Goal: Task Accomplishment & Management: Manage account settings

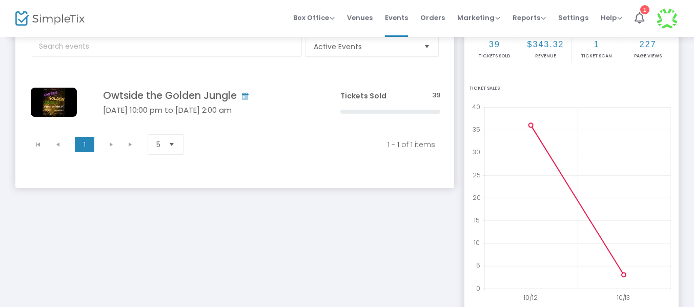
scroll to position [54, 0]
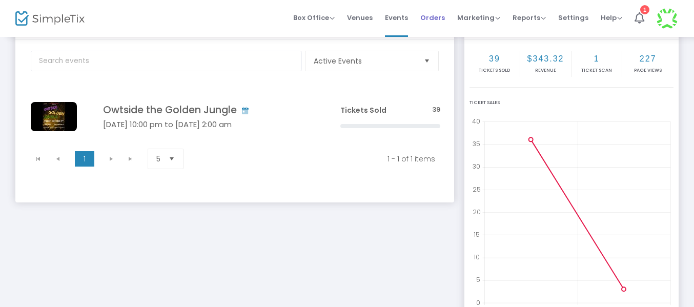
click at [434, 13] on span "Orders" at bounding box center [432, 18] width 25 height 26
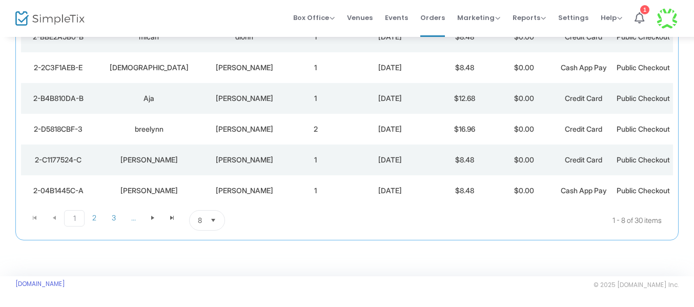
scroll to position [273, 0]
click at [99, 225] on span "2" at bounding box center [94, 217] width 19 height 15
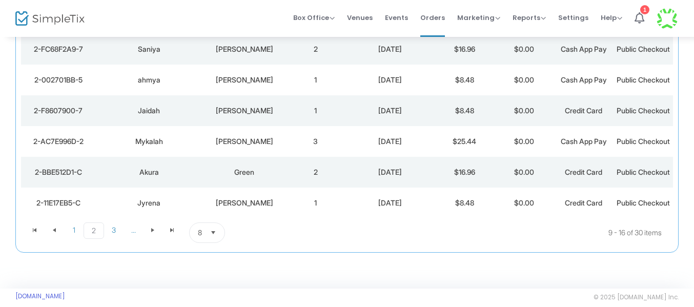
scroll to position [287, 0]
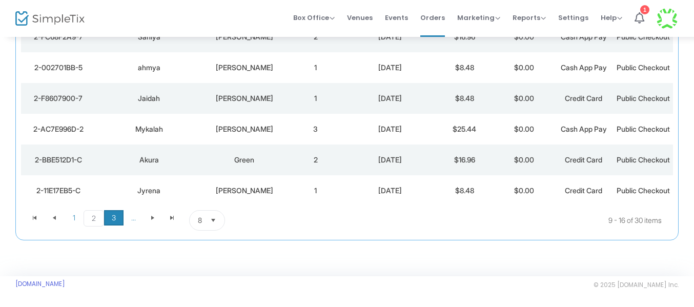
click at [108, 220] on span "3" at bounding box center [113, 217] width 19 height 15
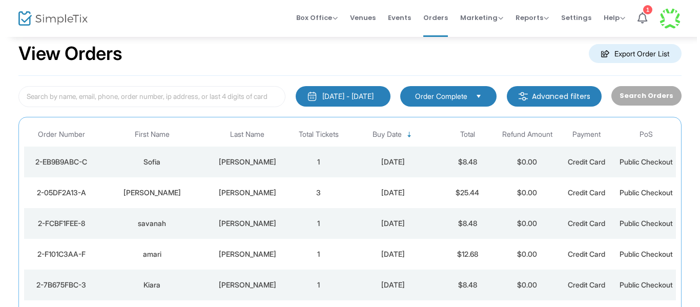
scroll to position [0, 0]
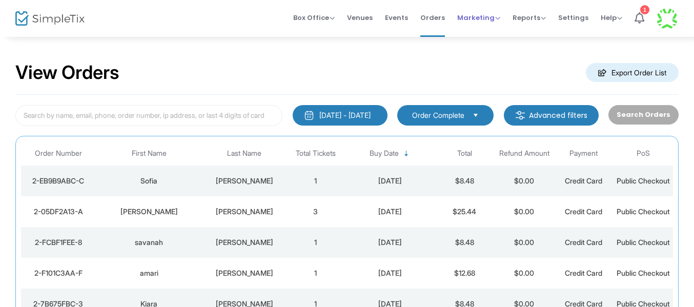
click at [489, 21] on span "Marketing" at bounding box center [478, 18] width 43 height 10
click at [533, 20] on span "Reports" at bounding box center [528, 18] width 33 height 10
click at [534, 52] on li "Sales Reports" at bounding box center [545, 55] width 67 height 20
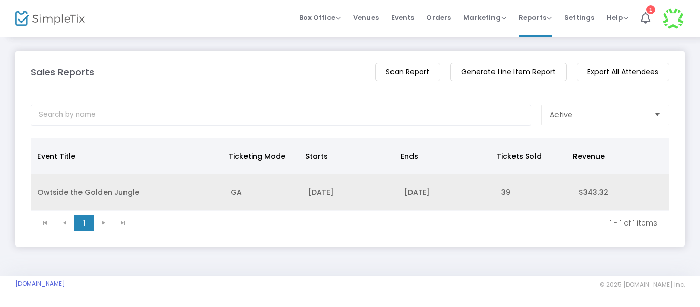
click at [305, 196] on td "10/17/2025" at bounding box center [350, 192] width 96 height 36
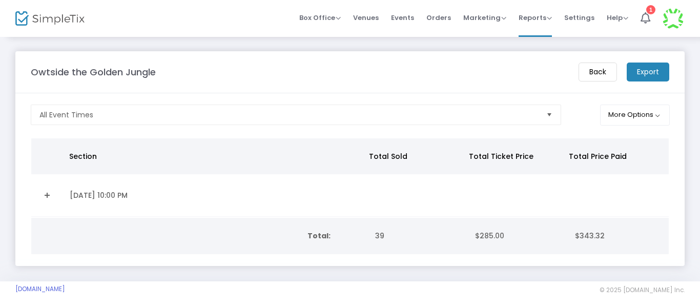
scroll to position [9, 0]
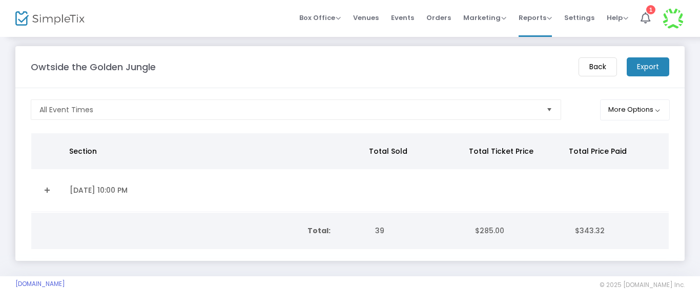
click at [590, 65] on m-button "Back" at bounding box center [597, 66] width 38 height 19
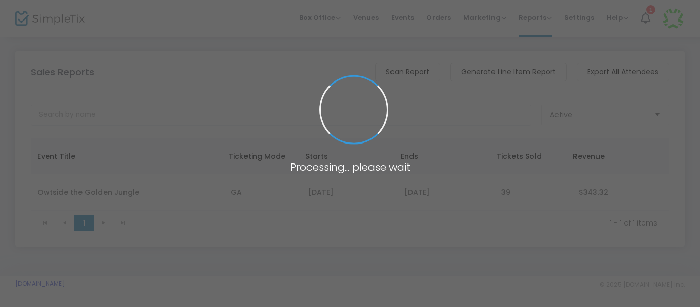
scroll to position [0, 0]
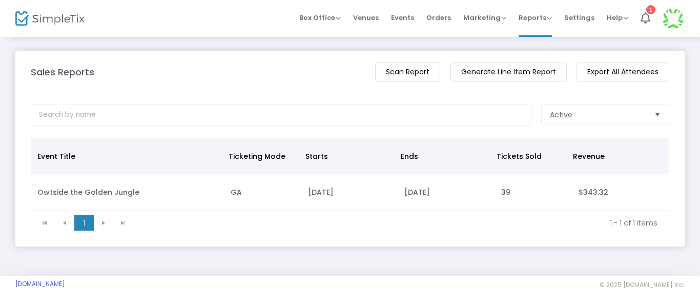
click at [494, 73] on m-button "Generate Line Item Report" at bounding box center [508, 72] width 116 height 19
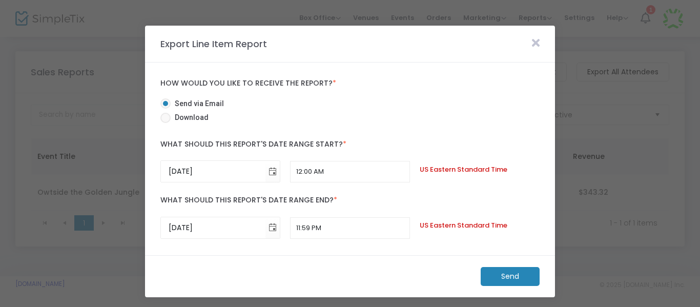
click at [535, 39] on icon at bounding box center [536, 42] width 8 height 11
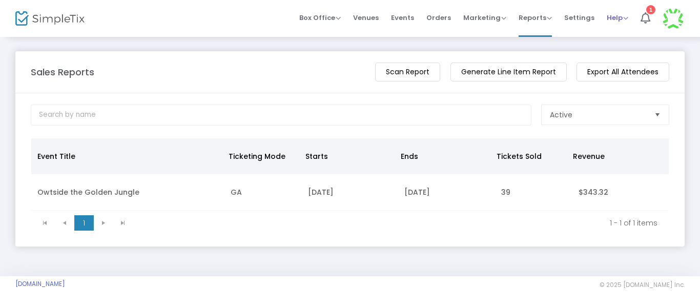
click at [620, 22] on span "Help" at bounding box center [618, 18] width 22 height 10
click at [647, 13] on div "1" at bounding box center [650, 9] width 9 height 9
click at [501, 24] on span "Marketing Promo Codes Quantity Discounts Affiliate" at bounding box center [484, 18] width 43 height 26
click at [491, 20] on span "Marketing" at bounding box center [484, 18] width 43 height 10
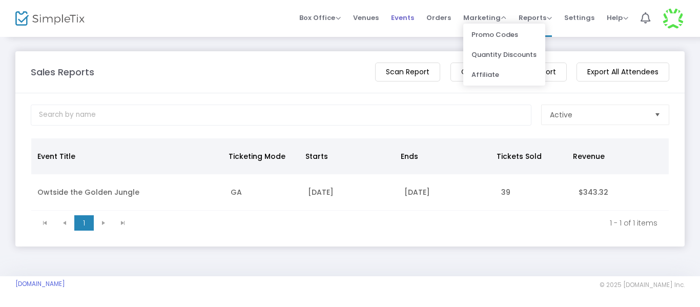
click at [397, 9] on span "Events" at bounding box center [402, 18] width 23 height 26
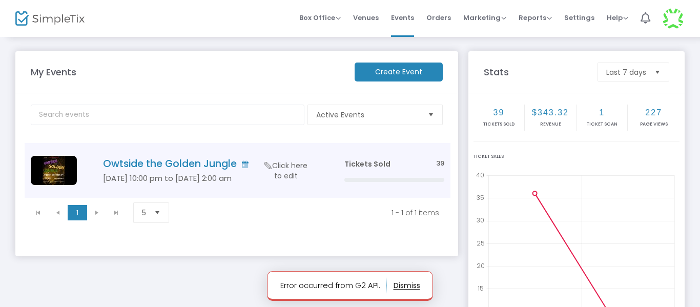
click at [199, 178] on h5 "[DATE] 10:00 pm to [DATE] 2:00 am" at bounding box center [208, 178] width 211 height 9
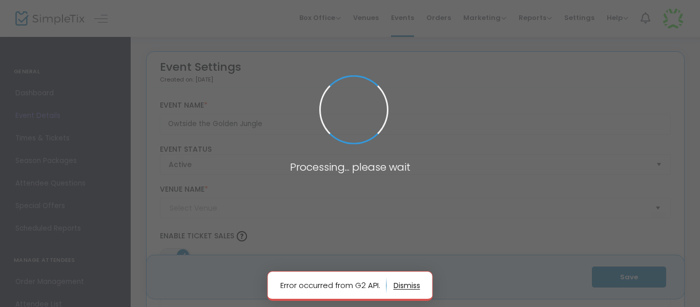
type input "Boys and Girls Club"
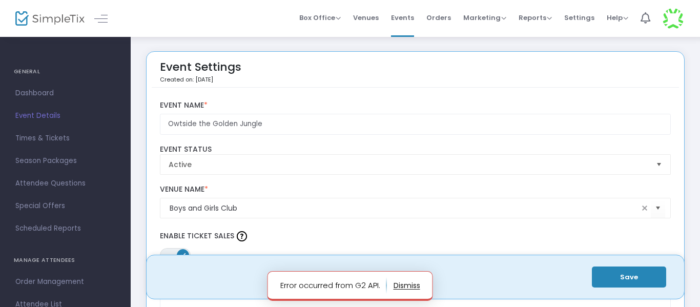
scroll to position [265, 0]
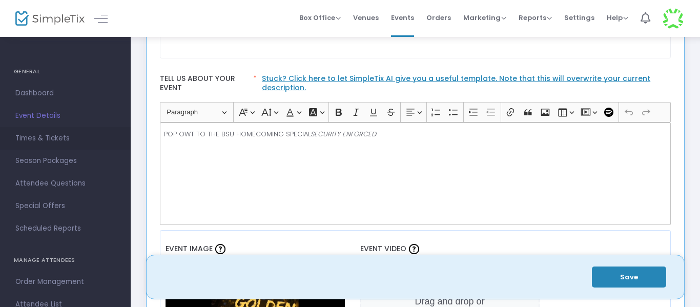
click at [64, 143] on span "Times & Tickets" at bounding box center [65, 138] width 100 height 13
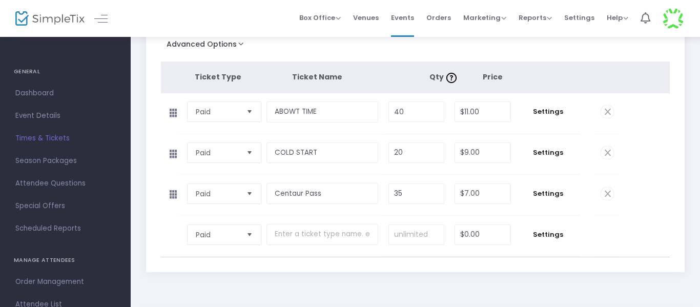
scroll to position [199, 0]
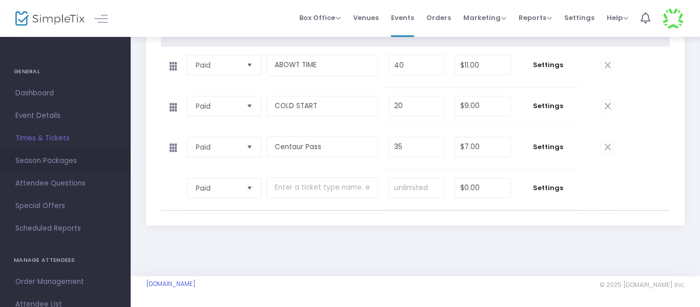
click at [64, 166] on span "Season Packages" at bounding box center [65, 160] width 100 height 13
